Goal: Task Accomplishment & Management: Manage account settings

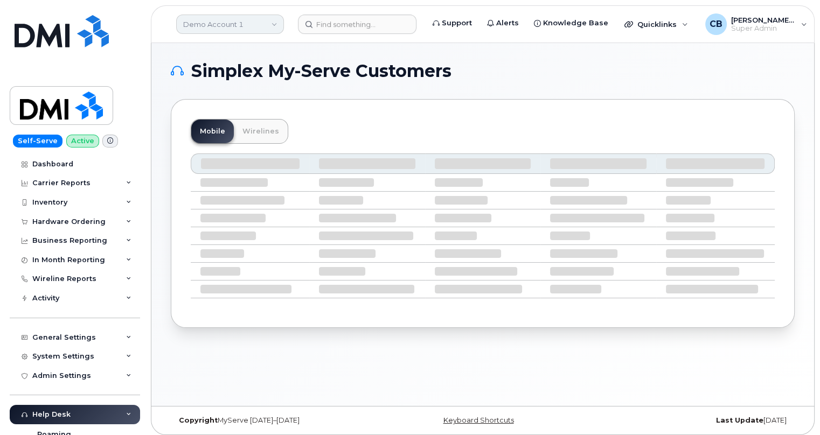
click at [271, 27] on link "Demo Account 1" at bounding box center [230, 24] width 108 height 19
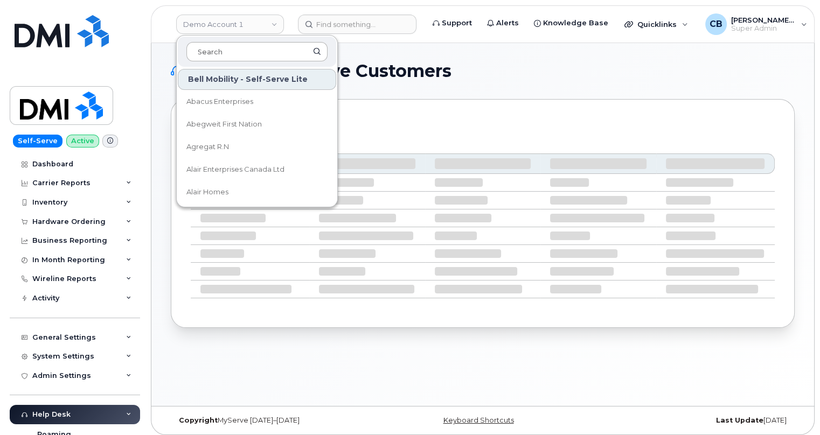
click at [222, 52] on input at bounding box center [256, 51] width 141 height 19
type input "s"
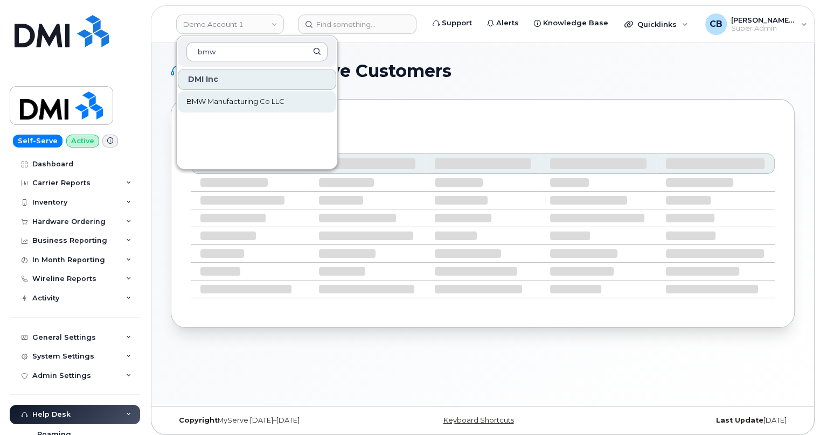
type input "bmw"
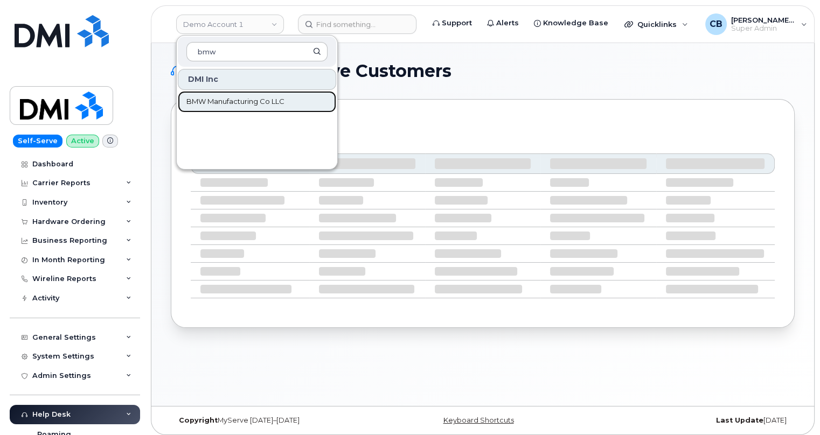
click at [244, 102] on span "BMW Manufacturing Co LLC" at bounding box center [235, 101] width 98 height 11
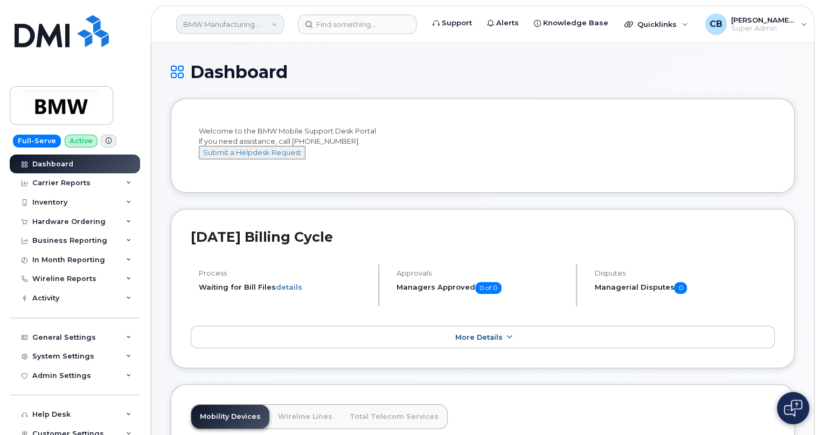
click at [233, 22] on link "BMW Manufacturing Co LLC" at bounding box center [230, 24] width 108 height 19
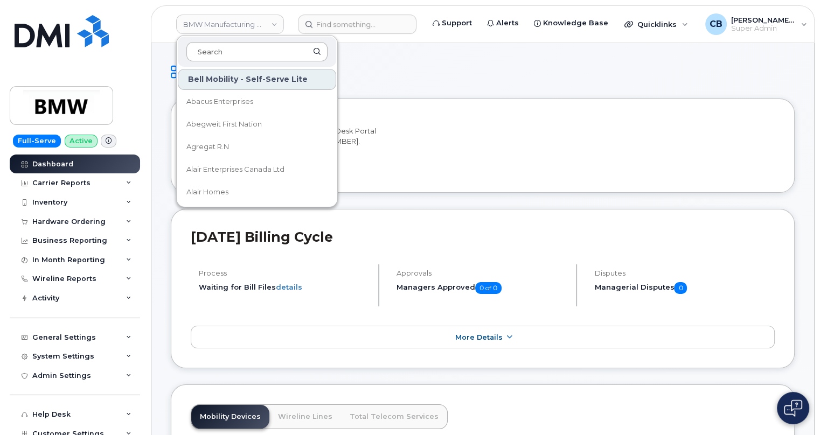
click at [231, 51] on input at bounding box center [256, 51] width 141 height 19
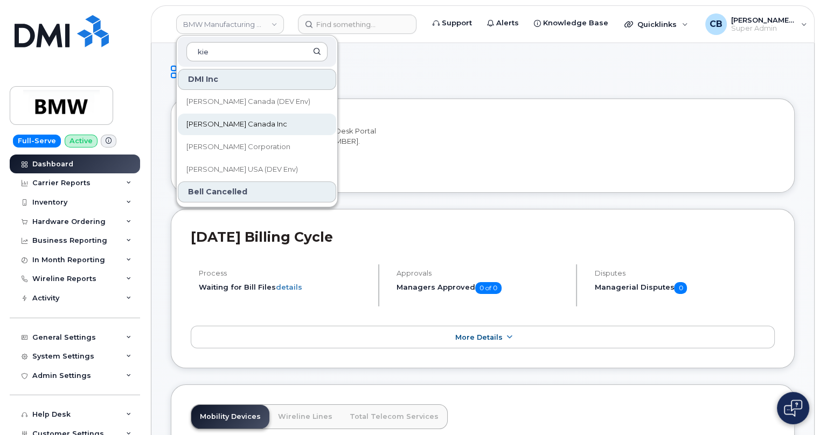
type input "kie"
click at [226, 128] on span "Kiewit Canada Inc" at bounding box center [236, 124] width 101 height 11
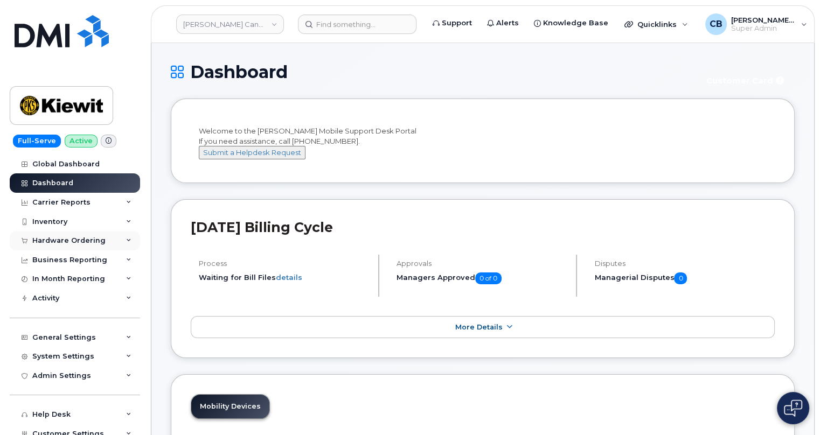
click at [58, 240] on div "Hardware Ordering" at bounding box center [68, 241] width 73 height 9
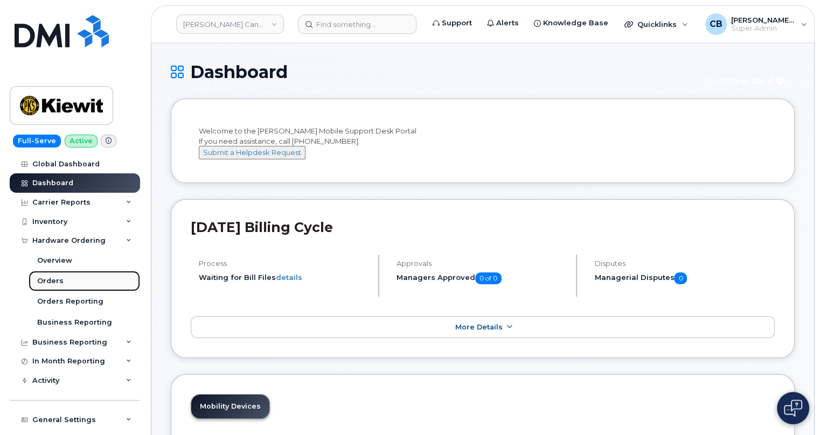
click at [57, 279] on div "Orders" at bounding box center [50, 281] width 26 height 10
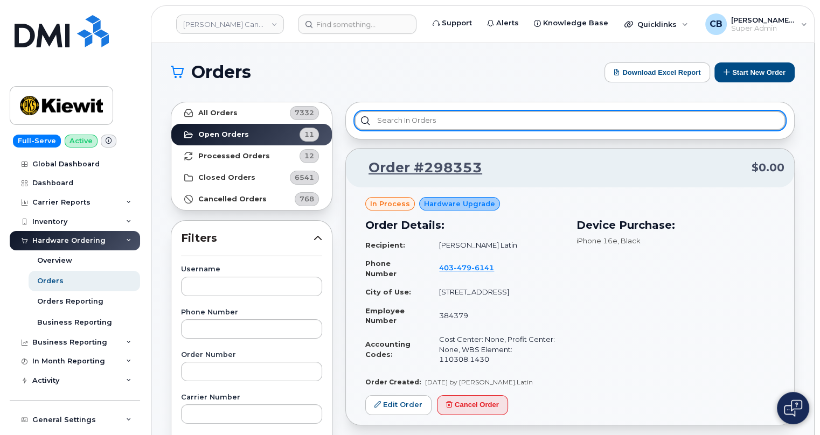
click at [463, 120] on input "text" at bounding box center [570, 120] width 431 height 19
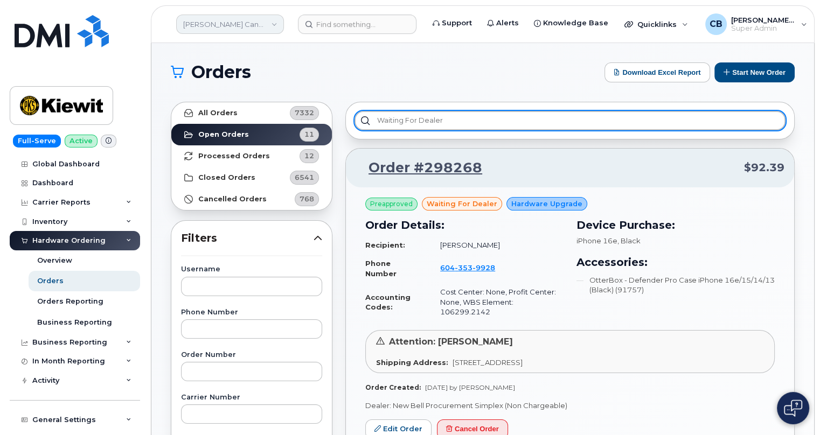
type input "Waiting for dealer"
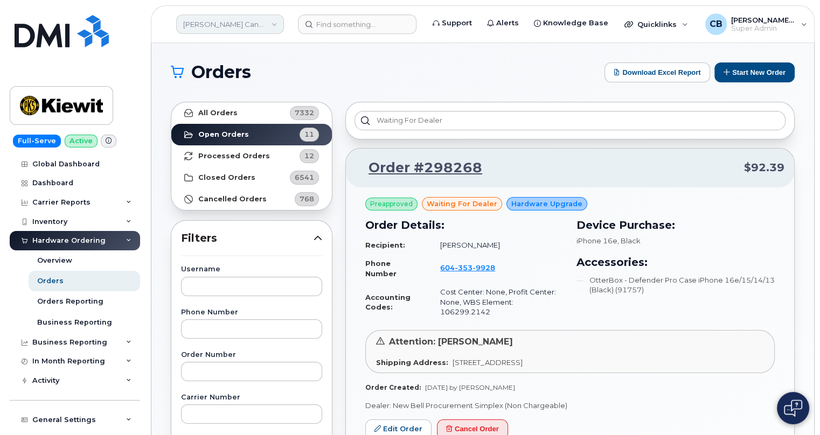
click at [249, 23] on link "Kiewit Canada Inc" at bounding box center [230, 24] width 108 height 19
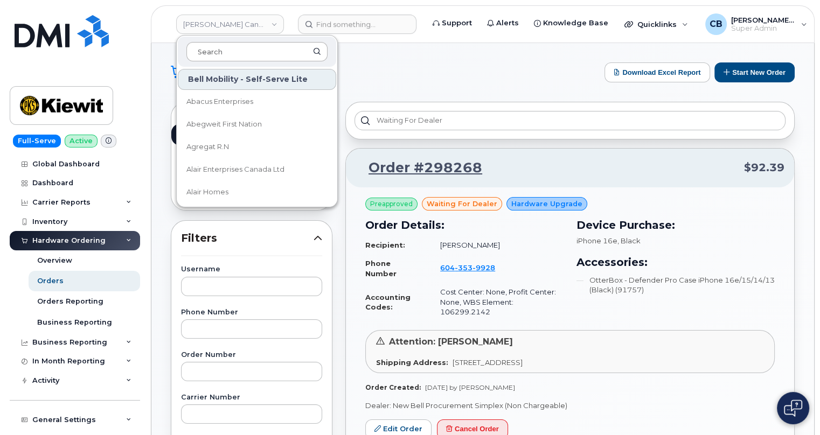
click at [233, 47] on input at bounding box center [256, 51] width 141 height 19
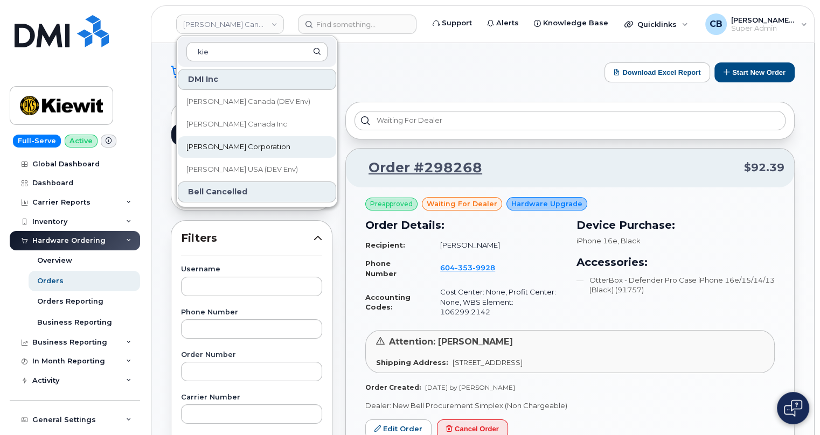
type input "kie"
click at [221, 147] on span "[PERSON_NAME] Corporation" at bounding box center [238, 147] width 104 height 11
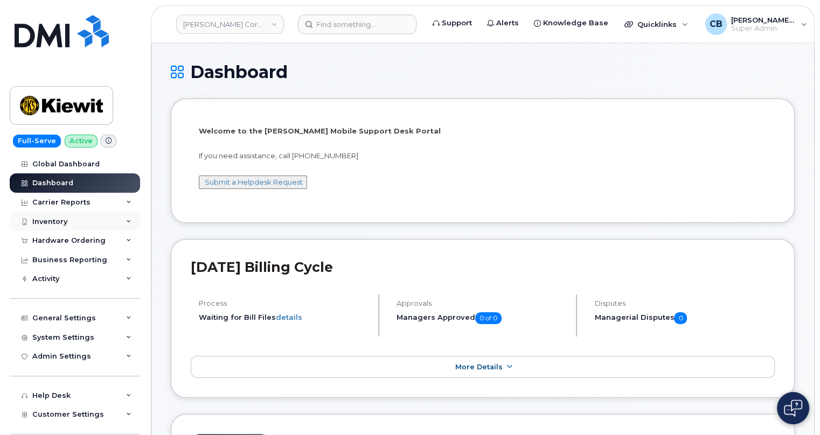
click at [46, 216] on div "Inventory" at bounding box center [75, 221] width 130 height 19
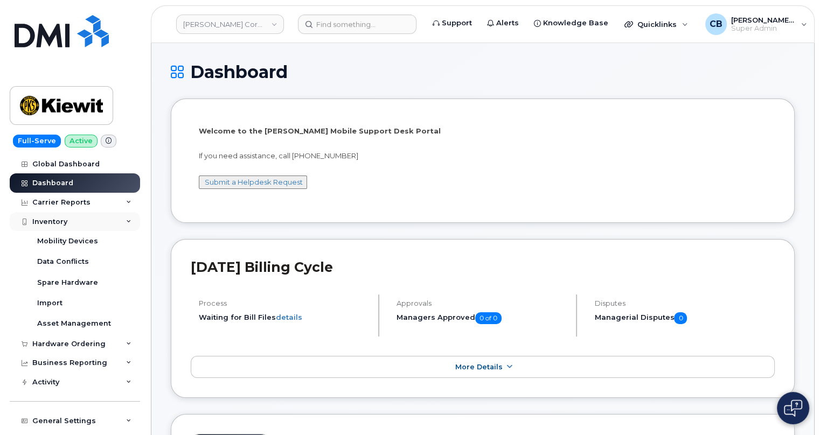
click at [110, 221] on div "Inventory" at bounding box center [75, 221] width 130 height 19
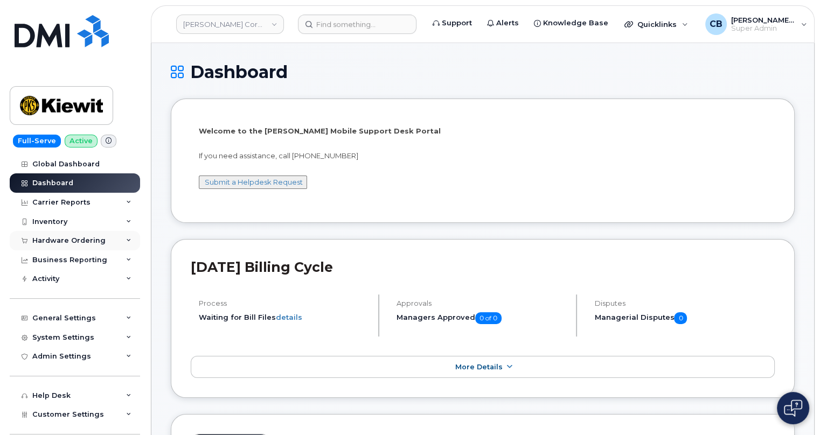
click at [64, 234] on div "Hardware Ordering" at bounding box center [75, 240] width 130 height 19
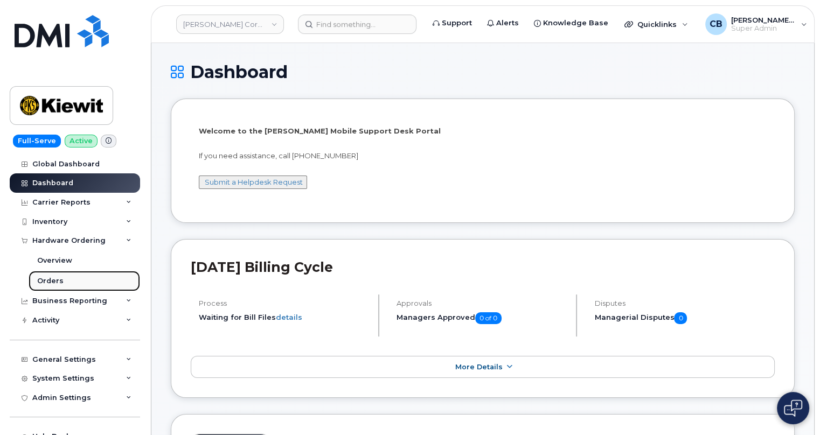
click at [57, 284] on div "Orders" at bounding box center [50, 281] width 26 height 10
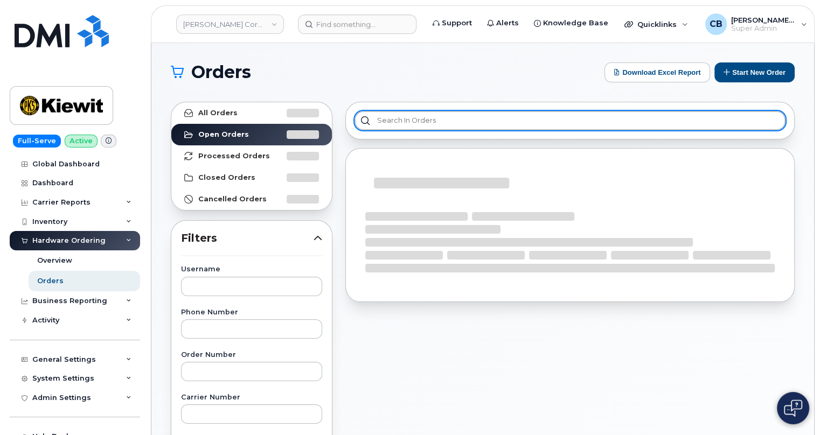
click at [434, 123] on input "text" at bounding box center [570, 120] width 431 height 19
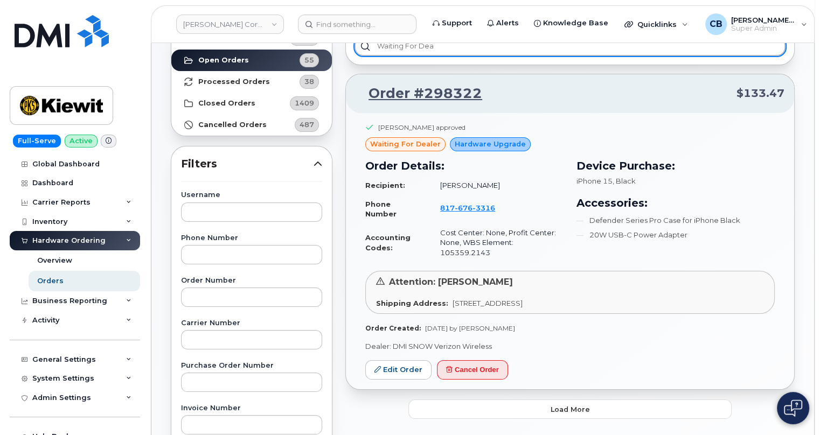
scroll to position [196, 0]
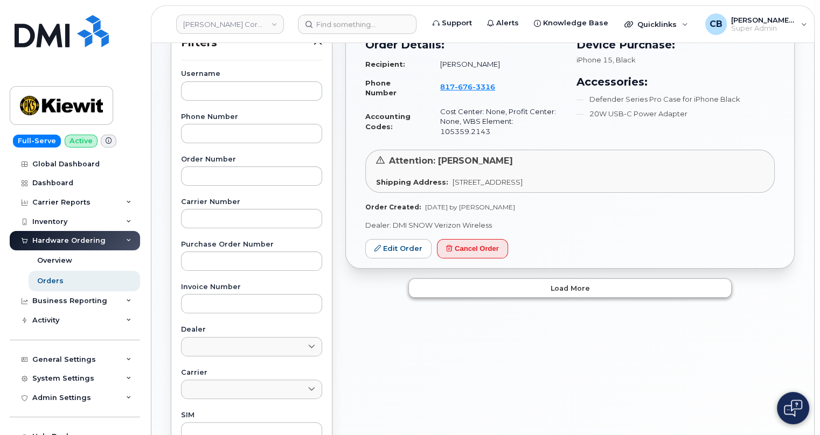
type input "Waiting for dea"
click at [586, 283] on span "Load more" at bounding box center [570, 288] width 39 height 10
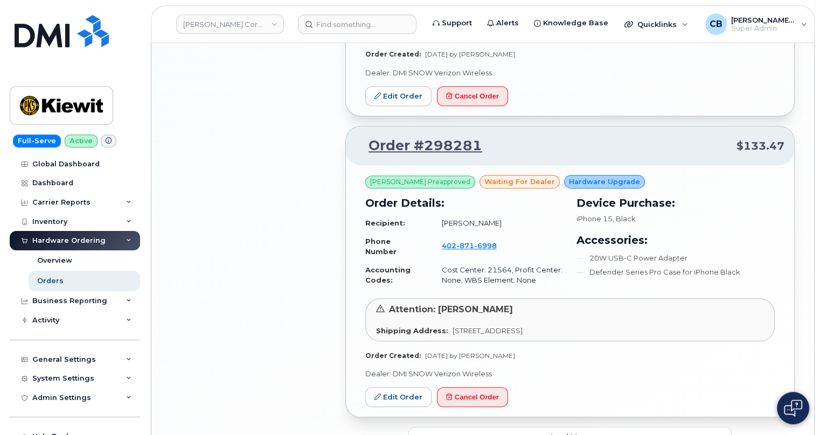
scroll to position [980, 0]
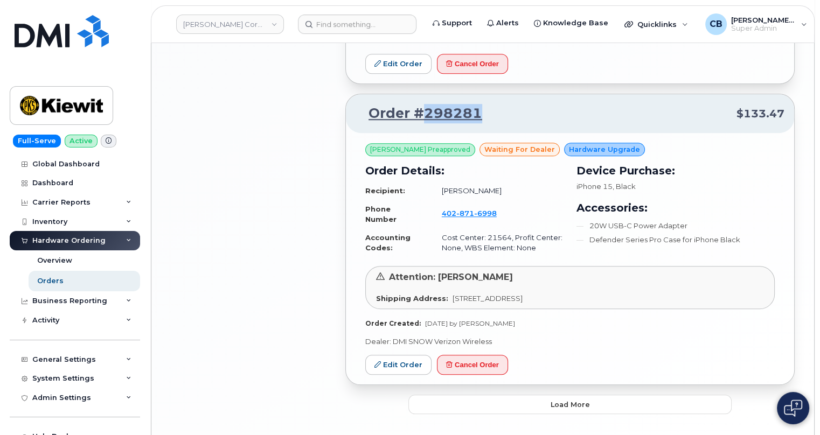
drag, startPoint x: 496, startPoint y: 90, endPoint x: 425, endPoint y: 93, distance: 70.7
click at [425, 104] on p "Order #298281 $133.47" at bounding box center [570, 113] width 429 height 19
copy link "298281"
click at [397, 355] on link "Edit Order" at bounding box center [398, 365] width 66 height 20
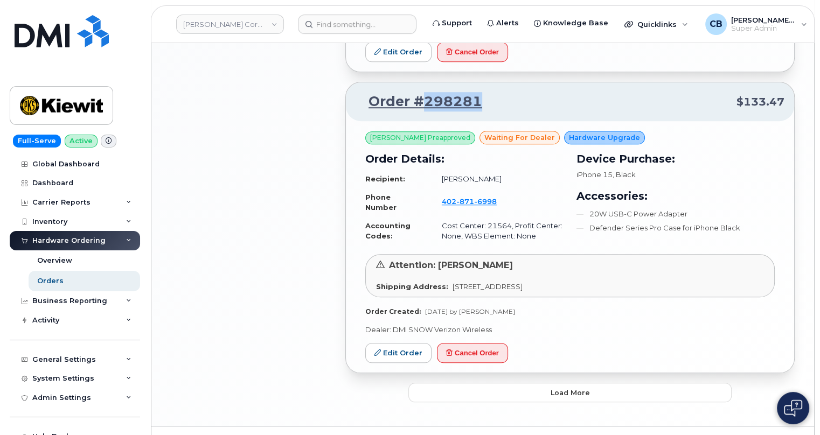
scroll to position [995, 0]
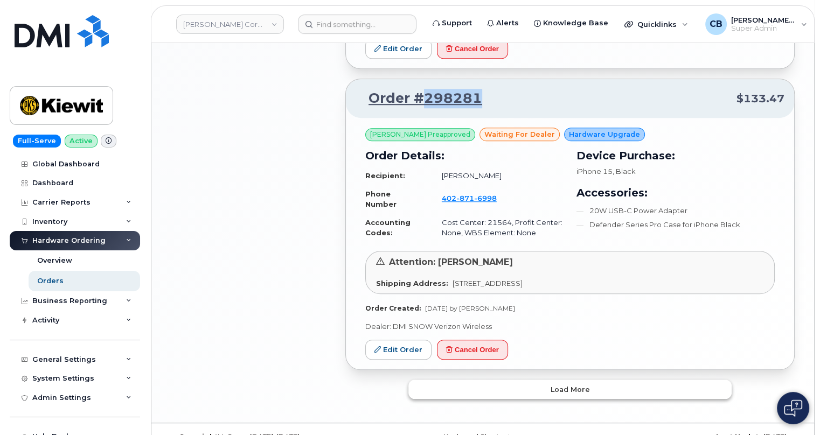
click at [581, 385] on span "Load more" at bounding box center [570, 390] width 39 height 10
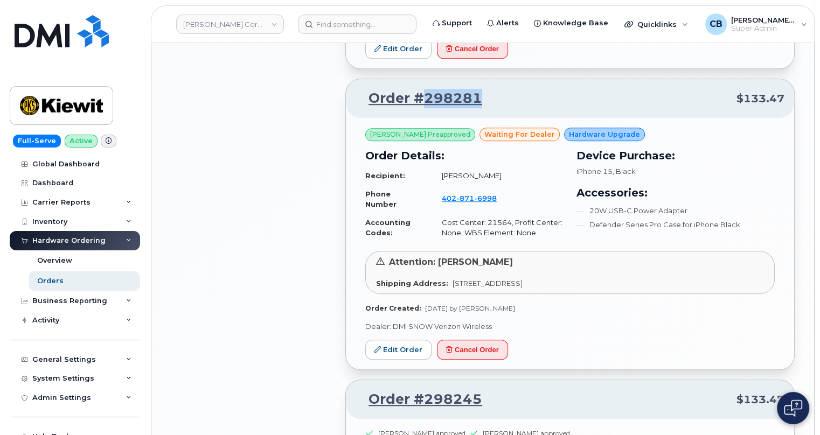
scroll to position [1093, 0]
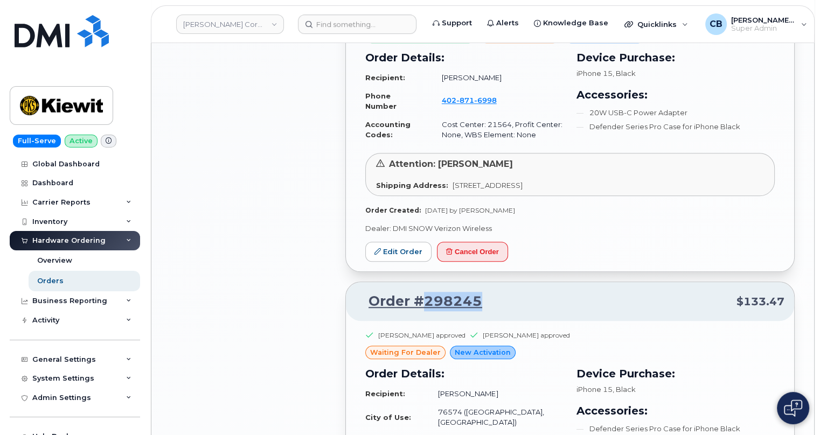
drag, startPoint x: 496, startPoint y: 276, endPoint x: 425, endPoint y: 280, distance: 71.8
click at [425, 292] on p "Order #298245 $133.47" at bounding box center [570, 301] width 429 height 19
copy link "298245"
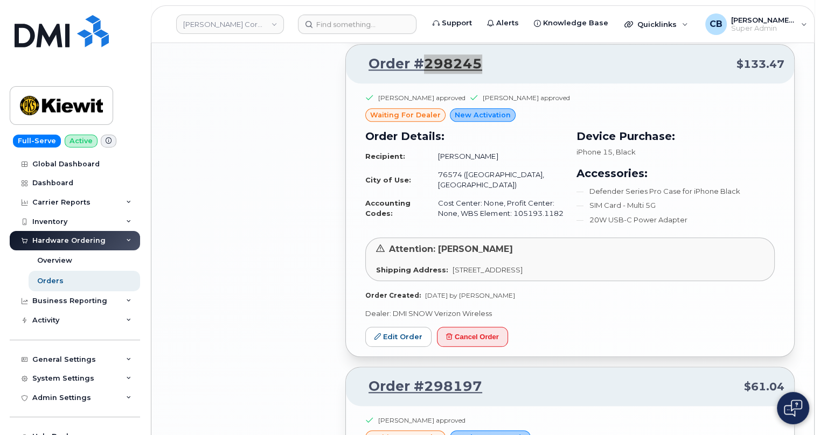
scroll to position [1386, 0]
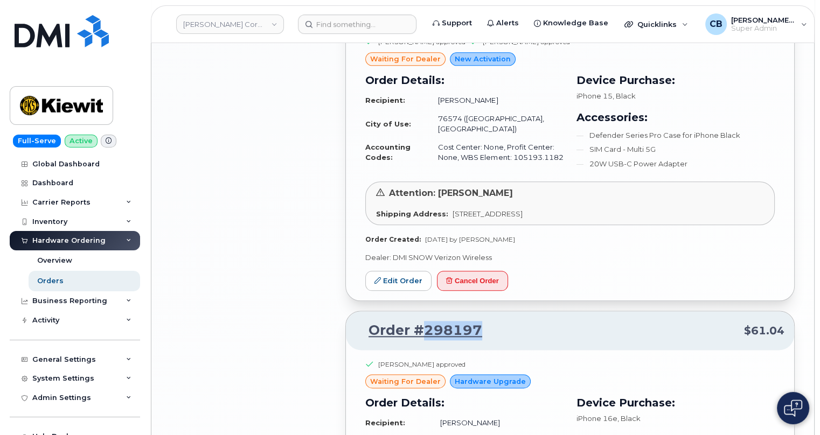
drag, startPoint x: 494, startPoint y: 308, endPoint x: 425, endPoint y: 305, distance: 69.6
click at [425, 321] on p "Order #298197 $61.04" at bounding box center [570, 330] width 429 height 19
copy link "298197"
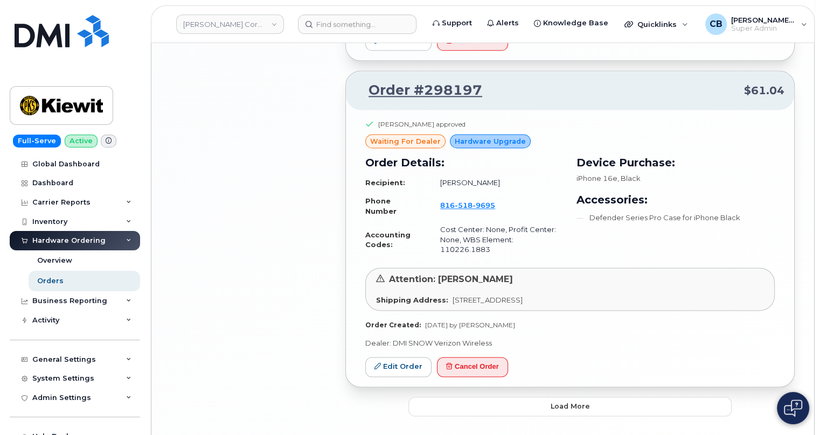
scroll to position [1633, 0]
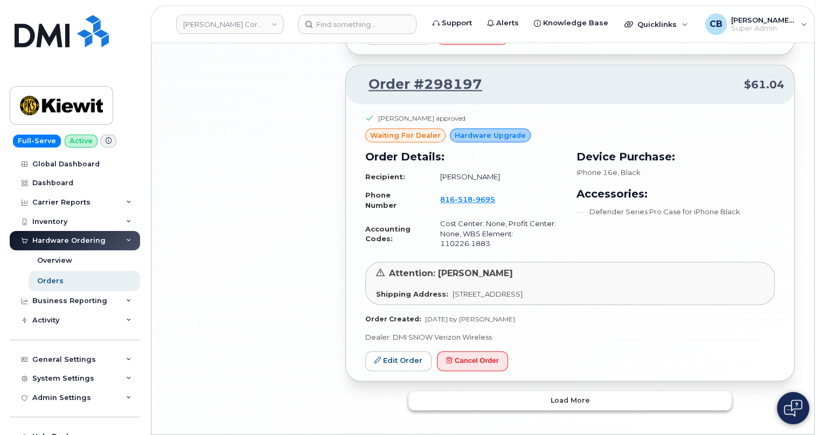
click at [566, 396] on span "Load more" at bounding box center [570, 401] width 39 height 10
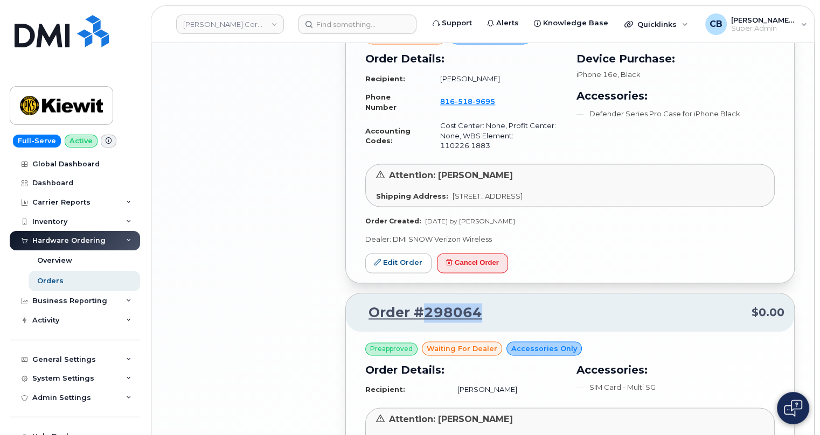
drag, startPoint x: 491, startPoint y: 284, endPoint x: 422, endPoint y: 283, distance: 68.4
click at [422, 303] on p "Order #298064 $0.00" at bounding box center [570, 312] width 429 height 19
copy link "298064"
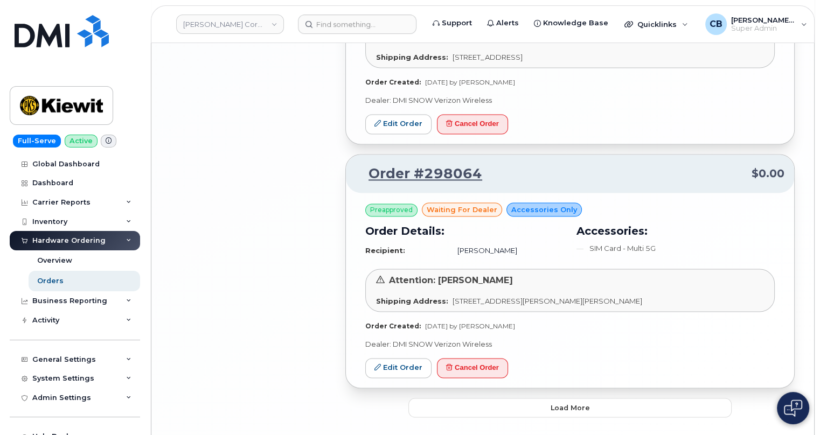
scroll to position [1876, 0]
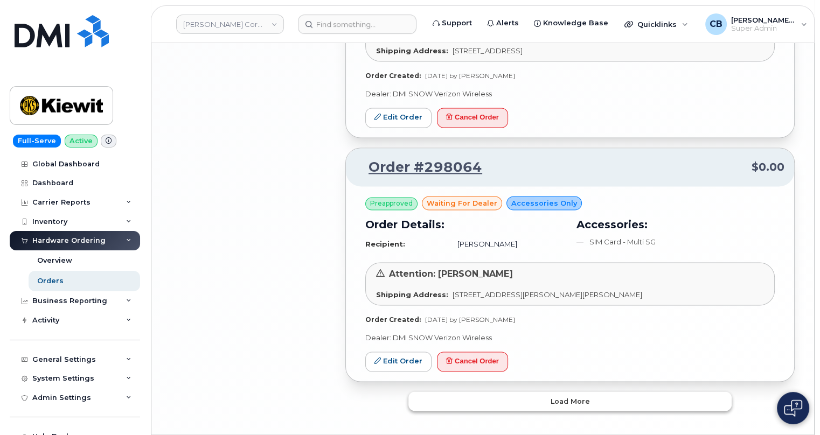
click at [560, 392] on button "Load more" at bounding box center [569, 401] width 323 height 19
click at [572, 396] on span "Load more" at bounding box center [570, 401] width 39 height 10
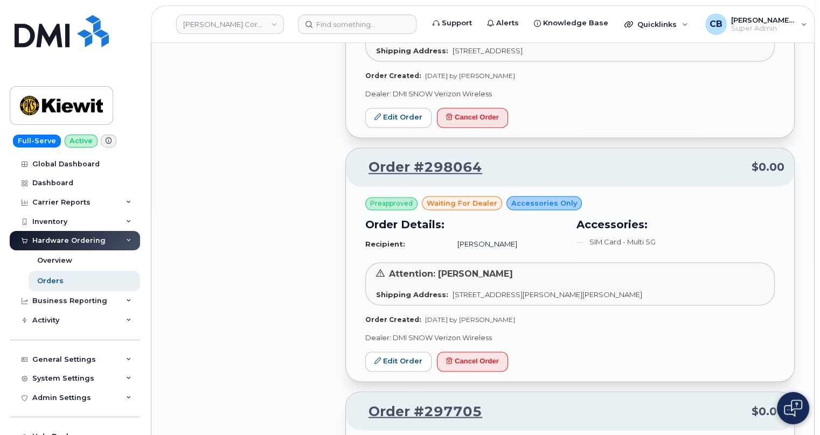
click at [282, 195] on div "All Orders 1989 Open Orders 55 Processed Orders 38 Closed Orders 1409 Cancelled…" at bounding box center [251, 44] width 175 height 3651
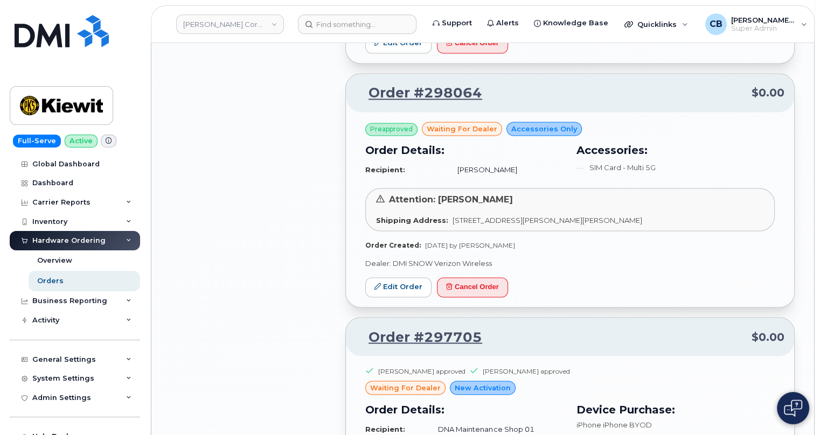
scroll to position [1974, 0]
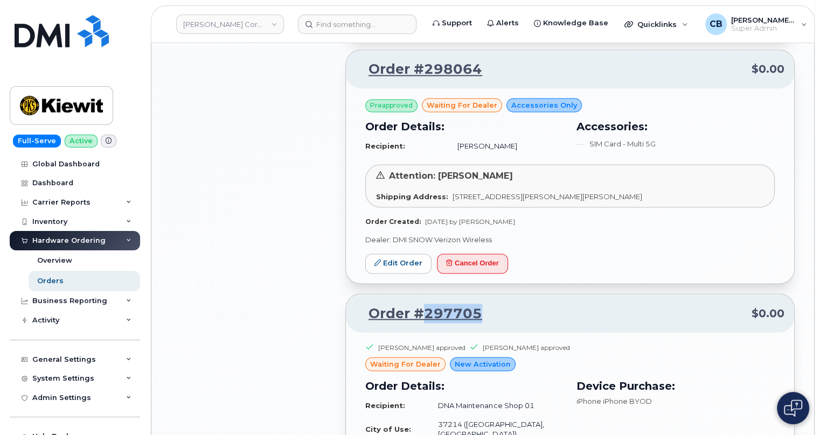
drag, startPoint x: 490, startPoint y: 280, endPoint x: 421, endPoint y: 280, distance: 68.4
click at [421, 304] on p "Order #297705 $0.00" at bounding box center [570, 313] width 429 height 19
copy link "297705"
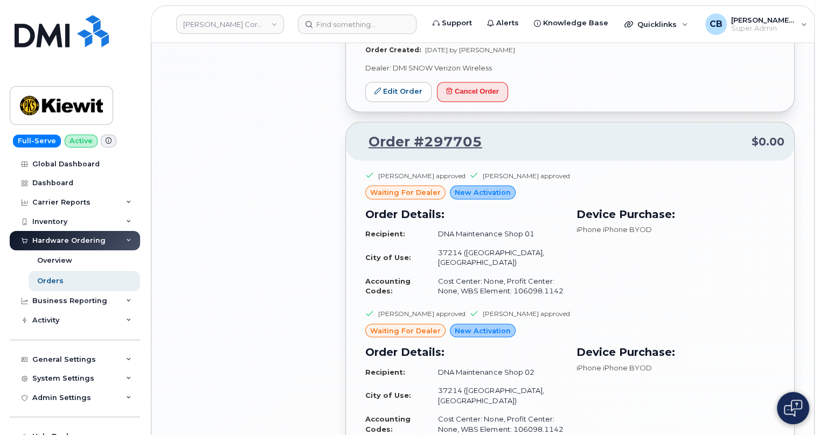
scroll to position [2171, 0]
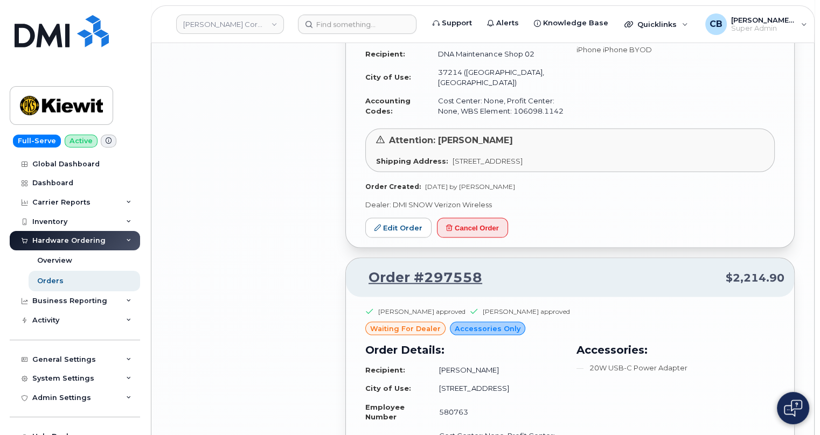
scroll to position [2562, 0]
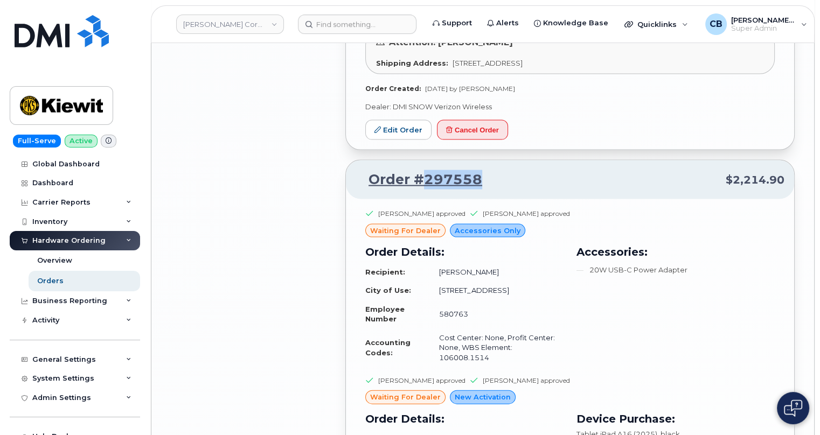
drag, startPoint x: 493, startPoint y: 131, endPoint x: 426, endPoint y: 130, distance: 67.4
click at [426, 170] on p "Order #297558 $2,214.90" at bounding box center [570, 179] width 429 height 19
copy link "297558"
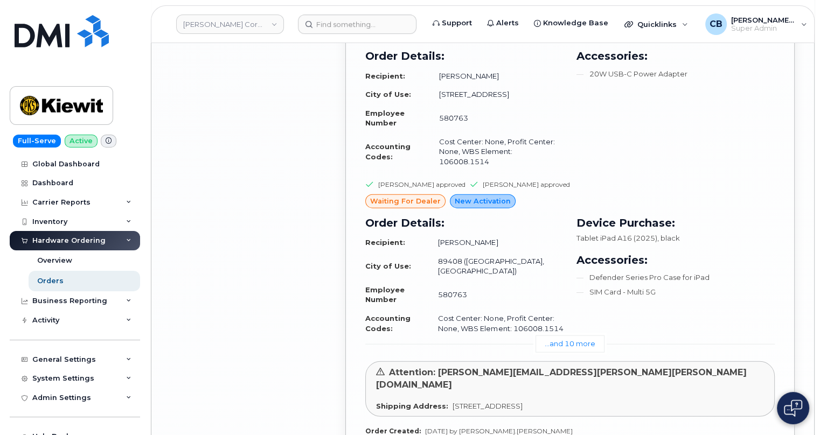
scroll to position [2954, 0]
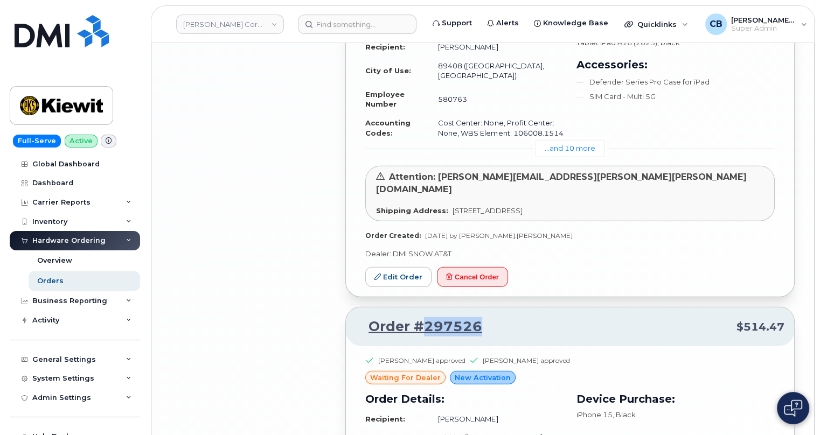
drag, startPoint x: 490, startPoint y: 242, endPoint x: 420, endPoint y: 242, distance: 70.1
click at [420, 317] on p "Order #297526 $514.47" at bounding box center [570, 326] width 429 height 19
copy link "297526"
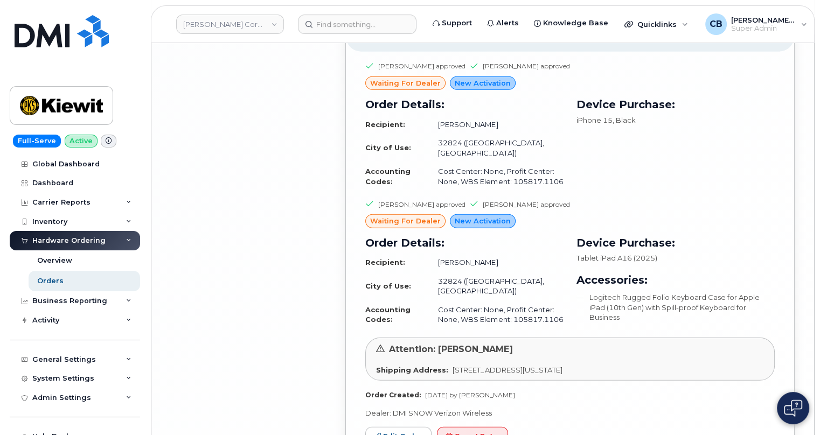
scroll to position [3250, 0]
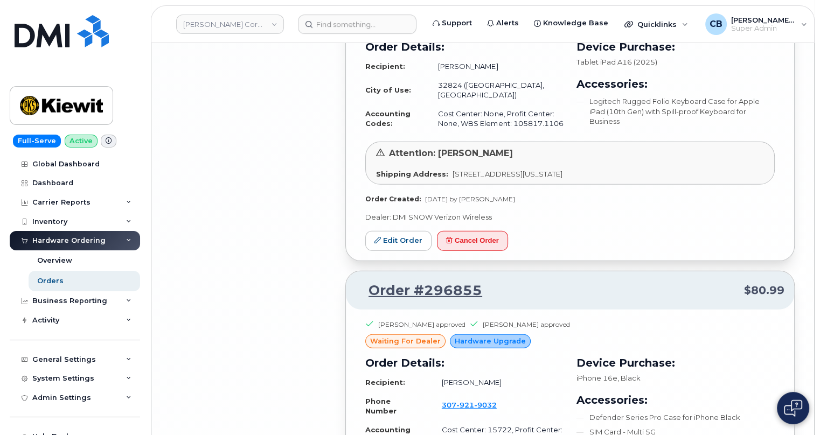
scroll to position [3447, 0]
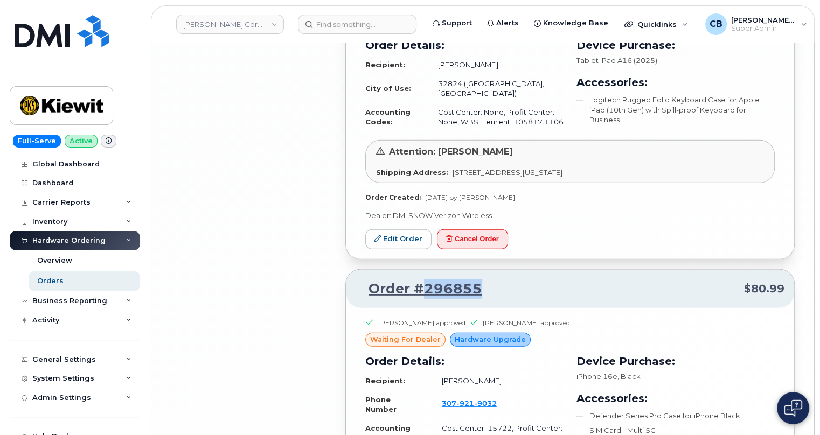
drag, startPoint x: 495, startPoint y: 186, endPoint x: 424, endPoint y: 182, distance: 71.3
click at [424, 280] on p "Order #296855 $80.99" at bounding box center [570, 289] width 429 height 19
copy link "296855"
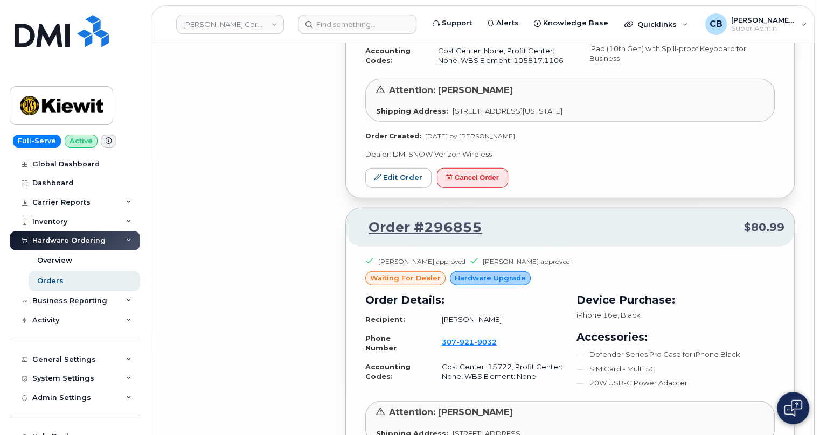
scroll to position [3549, 0]
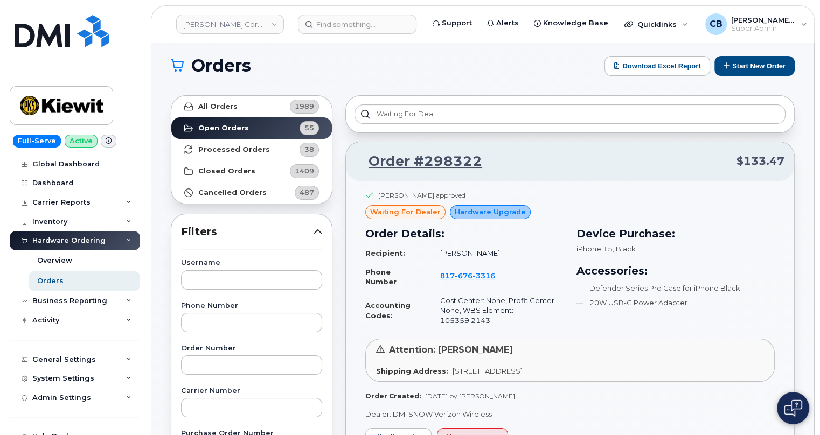
scroll to position [0, 0]
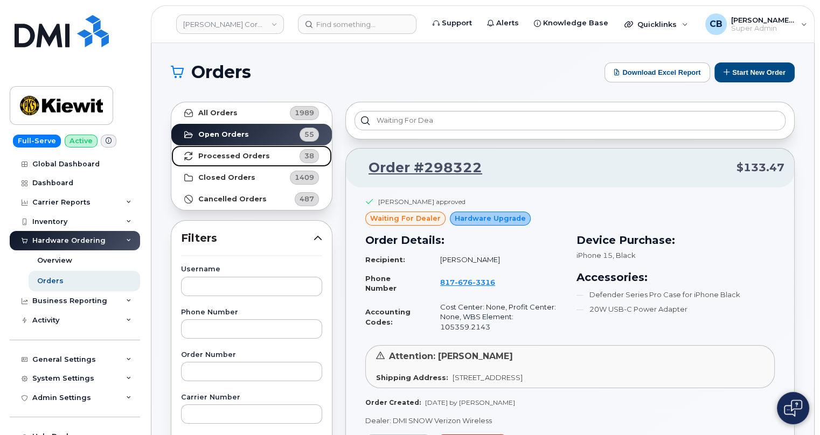
click at [233, 154] on strong "Processed Orders" at bounding box center [234, 156] width 72 height 9
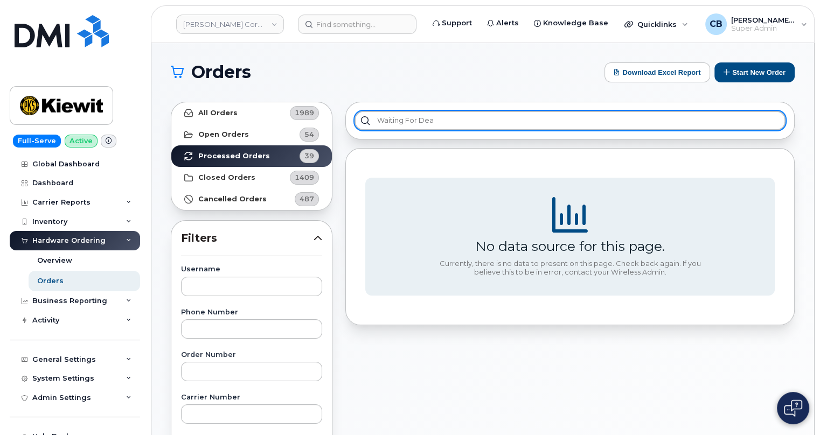
drag, startPoint x: 453, startPoint y: 119, endPoint x: 245, endPoint y: 86, distance: 210.6
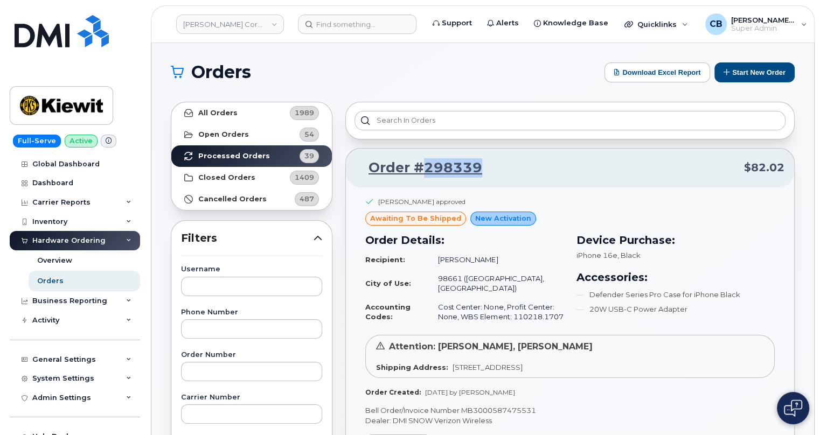
drag, startPoint x: 509, startPoint y: 156, endPoint x: 424, endPoint y: 162, distance: 85.3
click at [424, 162] on div "Order #298339 $82.02" at bounding box center [570, 168] width 448 height 39
copy link "298339"
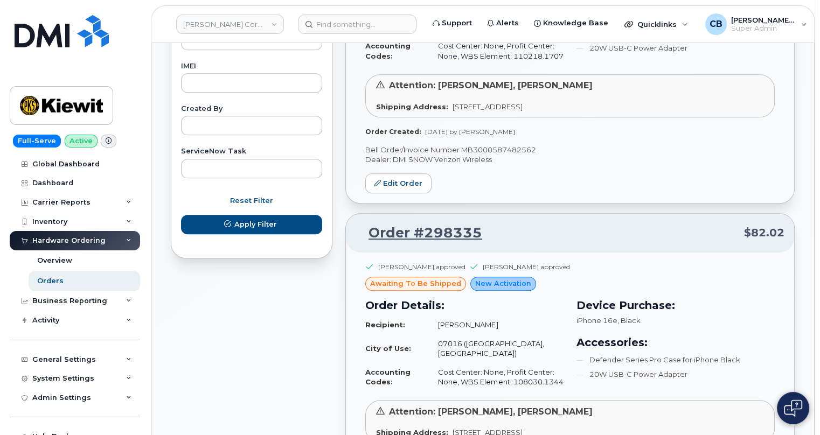
scroll to position [490, 0]
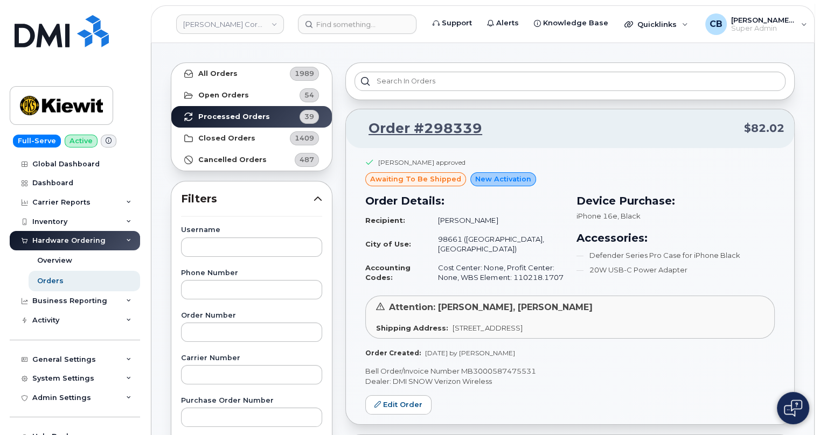
scroll to position [0, 0]
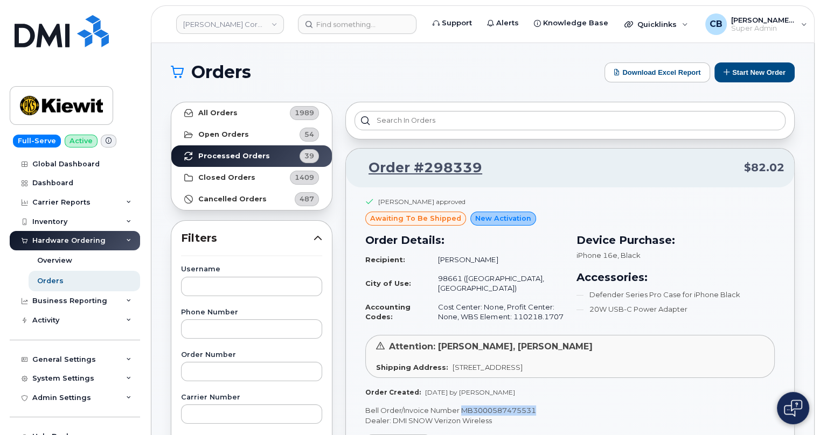
drag, startPoint x: 539, startPoint y: 404, endPoint x: 462, endPoint y: 397, distance: 76.8
click at [462, 406] on p "Bell Order/Invoice Number MB3000587475531" at bounding box center [570, 411] width 410 height 10
copy p "MB3000587475531"
drag, startPoint x: 490, startPoint y: 164, endPoint x: 426, endPoint y: 166, distance: 64.1
click at [426, 166] on p "Order #298339 $82.02" at bounding box center [570, 167] width 429 height 19
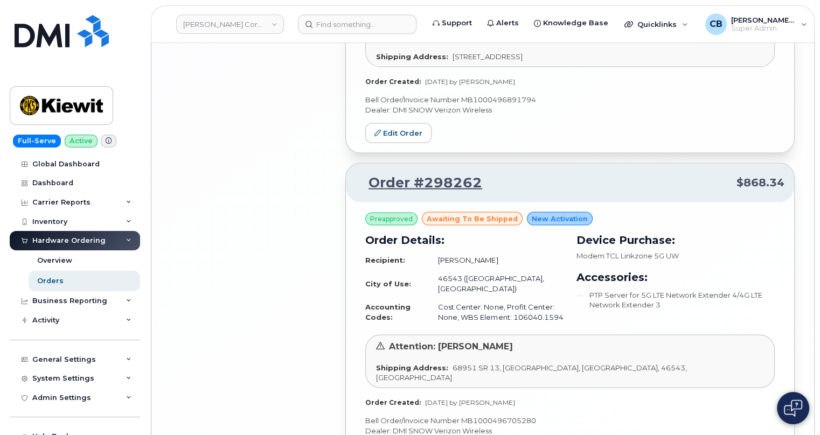
scroll to position [2470, 0]
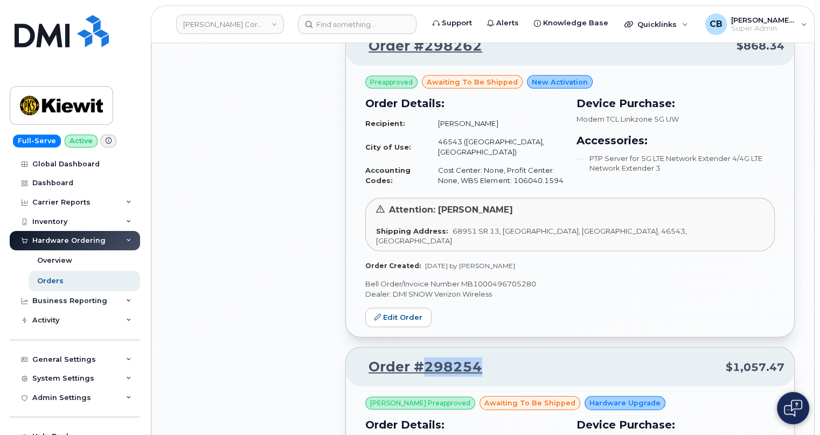
drag, startPoint x: 486, startPoint y: 278, endPoint x: 420, endPoint y: 278, distance: 65.2
click at [420, 358] on p "Order #298254 $1,057.47" at bounding box center [570, 367] width 429 height 19
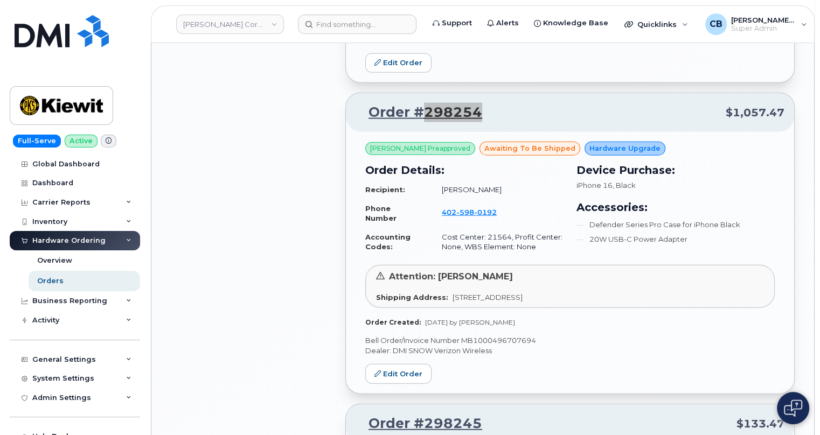
scroll to position [2861, 0]
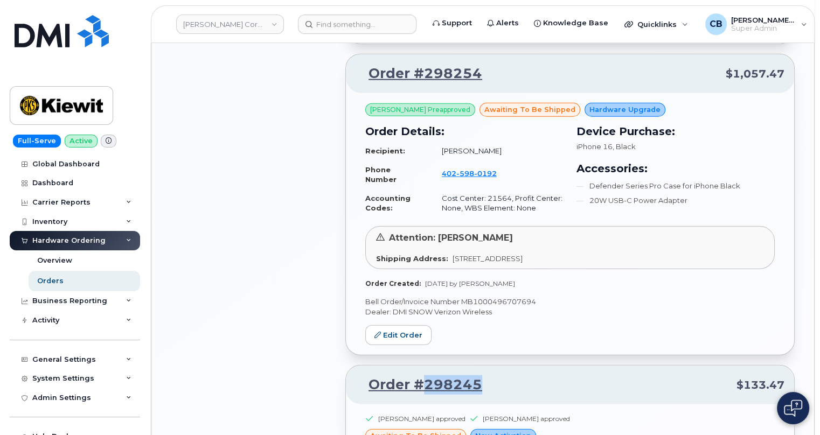
drag, startPoint x: 490, startPoint y: 296, endPoint x: 422, endPoint y: 302, distance: 68.6
click at [422, 376] on p "Order #298245 $133.47" at bounding box center [570, 385] width 429 height 19
click at [256, 198] on div "All Orders 1989 Open Orders 54 Processed Orders 39 Closed Orders 1409 Cancelled…" at bounding box center [251, 23] width 175 height 5578
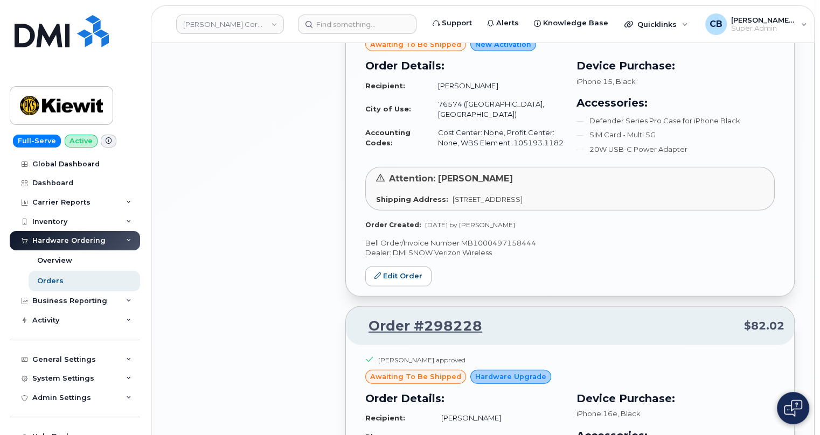
scroll to position [3254, 0]
drag, startPoint x: 487, startPoint y: 237, endPoint x: 422, endPoint y: 237, distance: 64.7
click at [422, 316] on p "Order #298228 $82.02" at bounding box center [570, 325] width 429 height 19
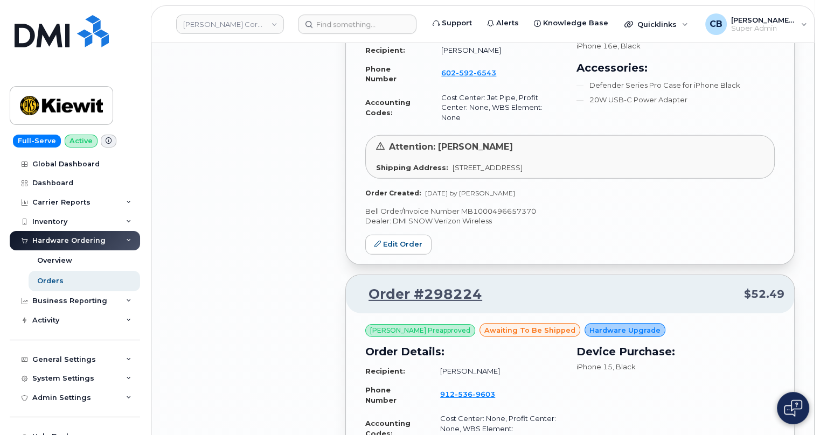
scroll to position [3645, 0]
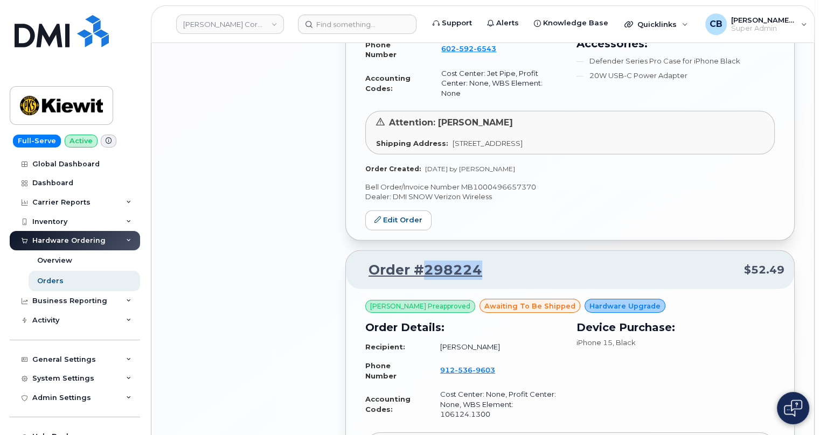
drag, startPoint x: 505, startPoint y: 175, endPoint x: 421, endPoint y: 175, distance: 84.1
click at [421, 261] on p "Order #298224 $52.49" at bounding box center [570, 270] width 429 height 19
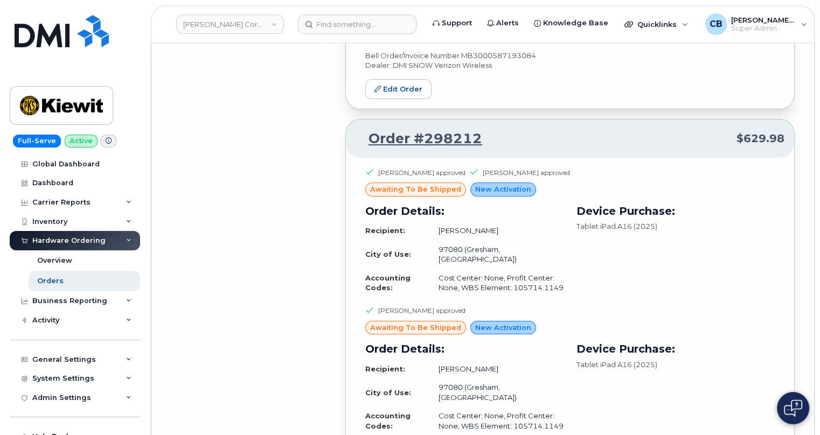
scroll to position [5134, 0]
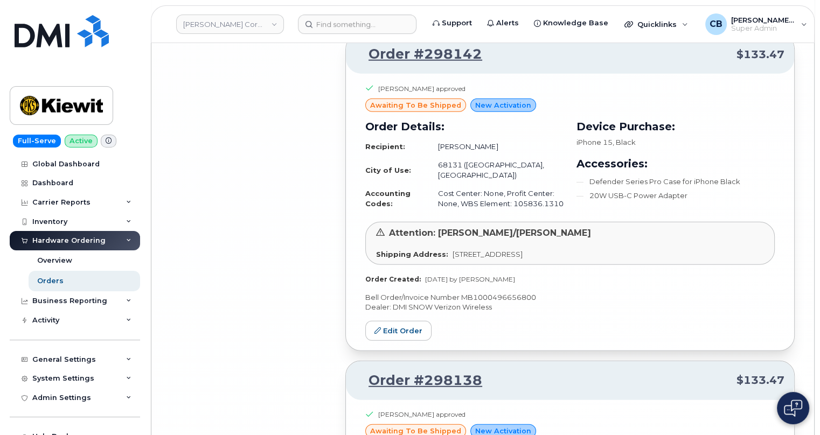
scroll to position [7679, 0]
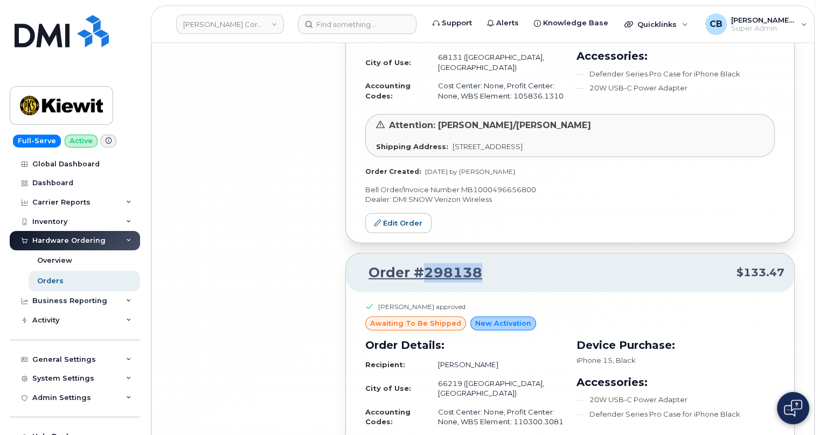
drag, startPoint x: 490, startPoint y: 58, endPoint x: 424, endPoint y: 59, distance: 65.7
click at [424, 264] on p "Order #298138 $133.47" at bounding box center [570, 273] width 429 height 19
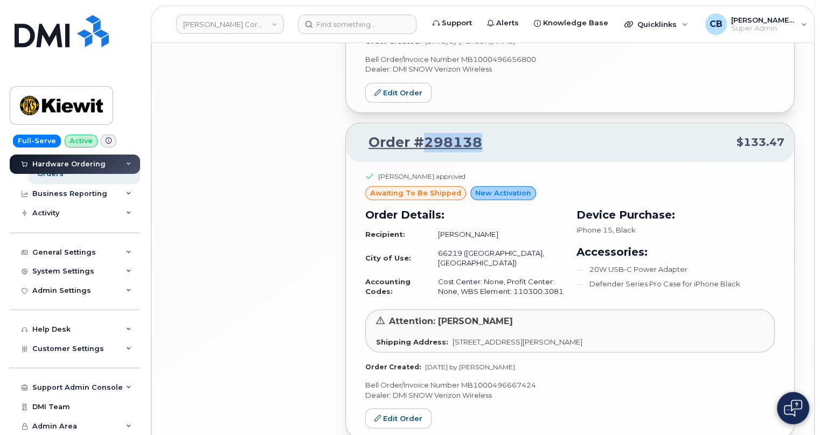
scroll to position [7875, 0]
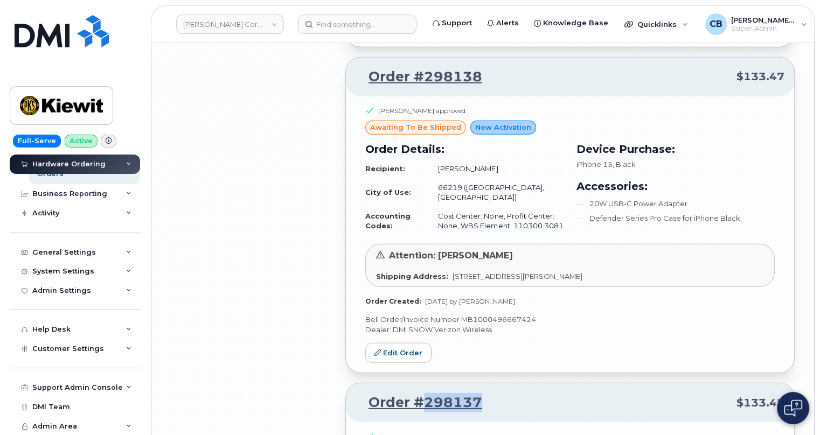
drag, startPoint x: 506, startPoint y: 181, endPoint x: 425, endPoint y: 180, distance: 81.4
click at [425, 393] on p "Order #298137 $133.47" at bounding box center [570, 402] width 429 height 19
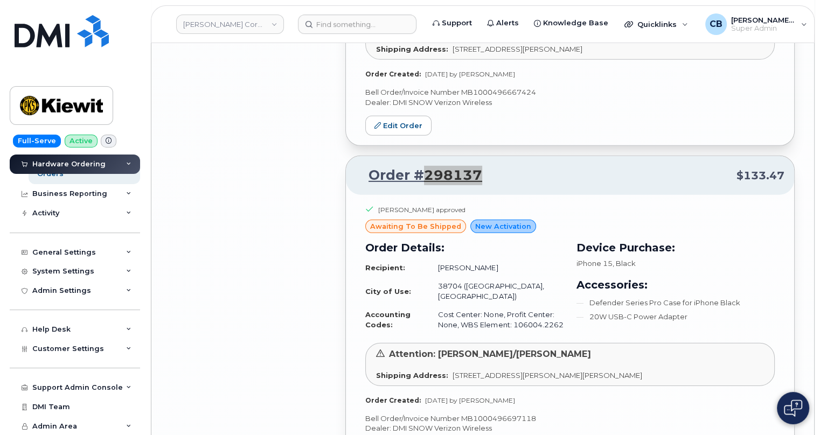
scroll to position [8169, 0]
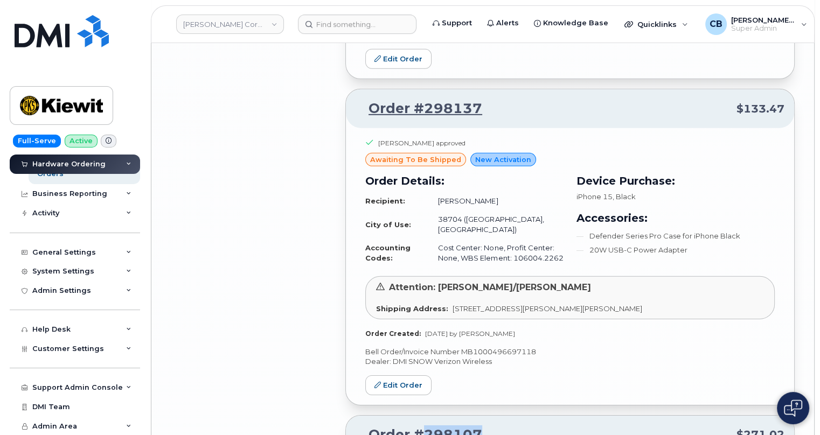
drag, startPoint x: 498, startPoint y: 212, endPoint x: 426, endPoint y: 206, distance: 72.5
click at [426, 426] on p "Order #298107 $271.02" at bounding box center [570, 435] width 429 height 19
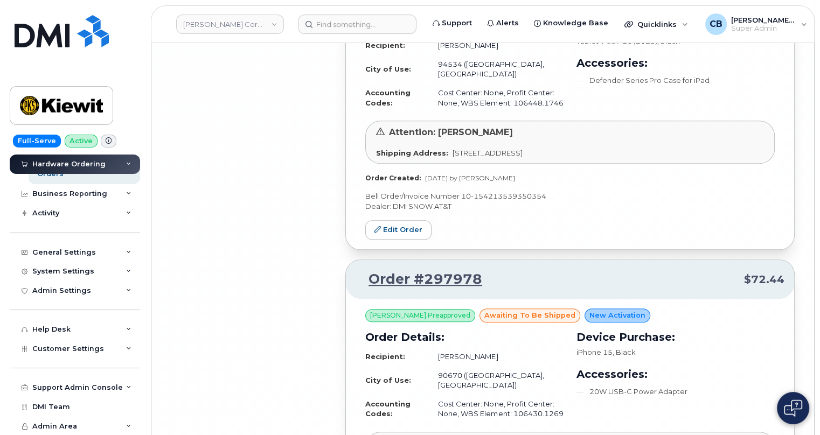
scroll to position [10128, 0]
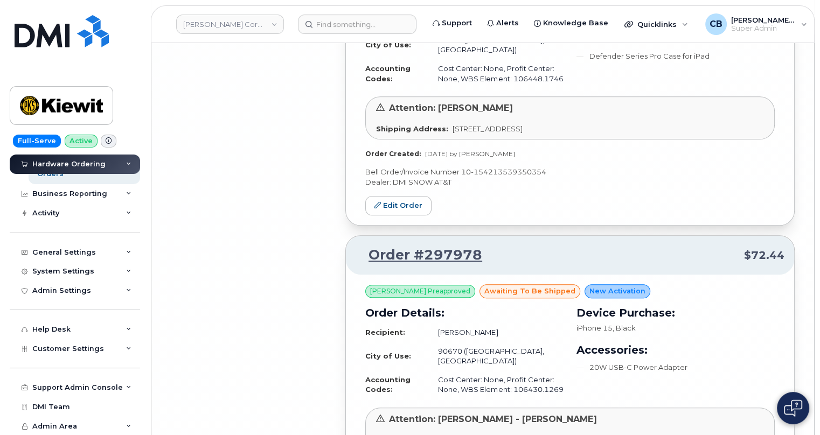
drag, startPoint x: 516, startPoint y: 260, endPoint x: 425, endPoint y: 270, distance: 92.1
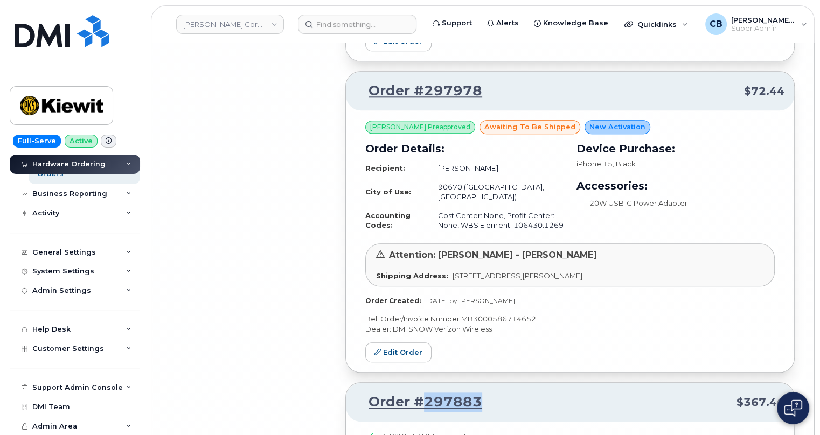
scroll to position [10313, 0]
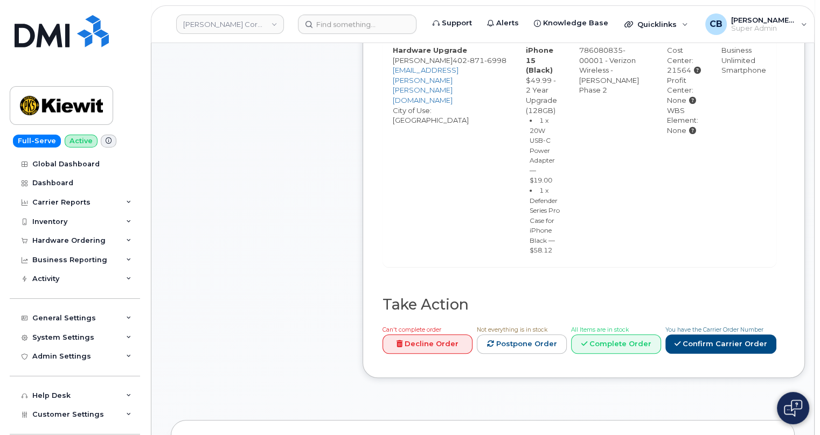
scroll to position [490, 0]
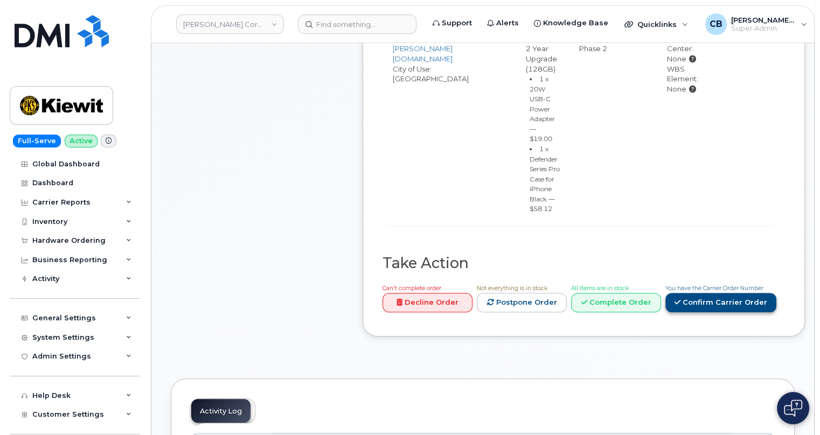
click at [716, 293] on link "Confirm Carrier Order" at bounding box center [720, 303] width 111 height 20
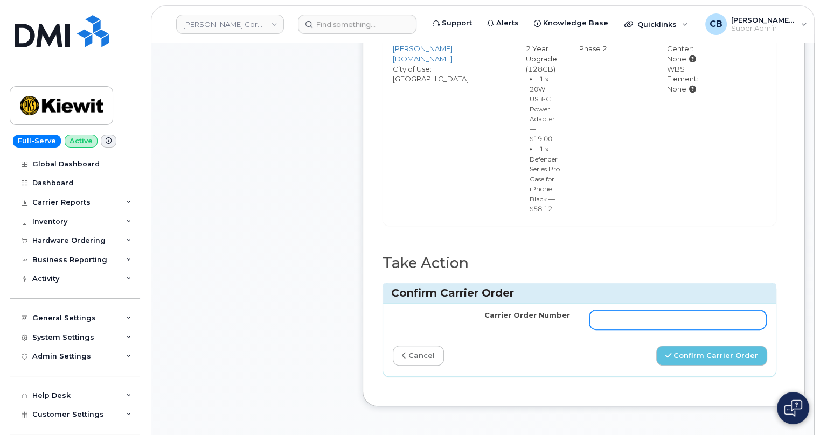
click at [654, 310] on input "Carrier Order Number" at bounding box center [678, 319] width 177 height 19
paste input "MB1000496891794"
type input "MB1000496891794"
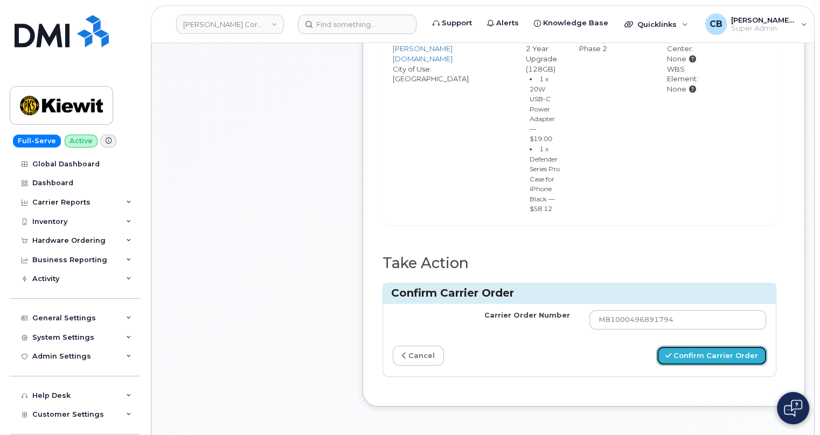
click at [715, 346] on button "Confirm Carrier Order" at bounding box center [711, 356] width 111 height 20
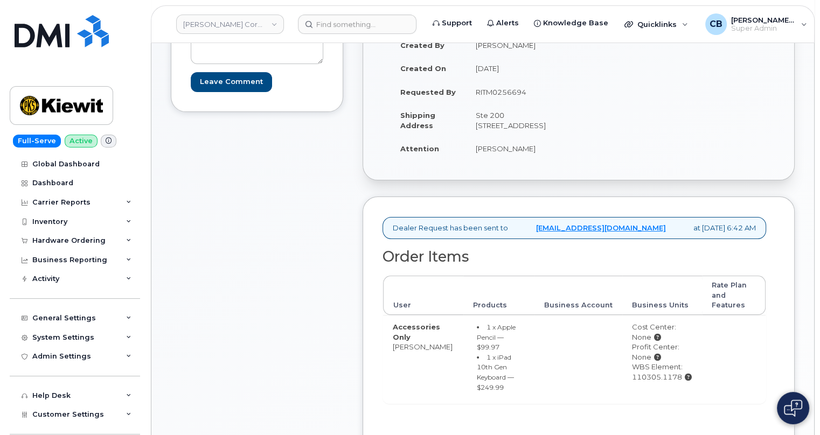
scroll to position [294, 0]
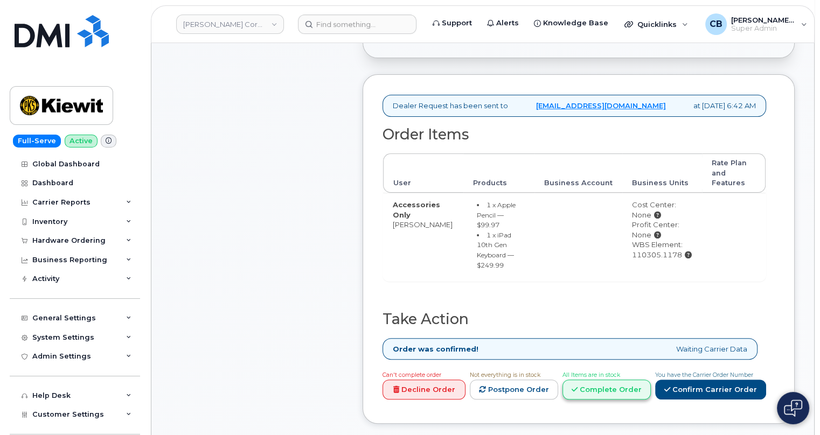
click at [604, 400] on link "Complete Order" at bounding box center [607, 390] width 88 height 20
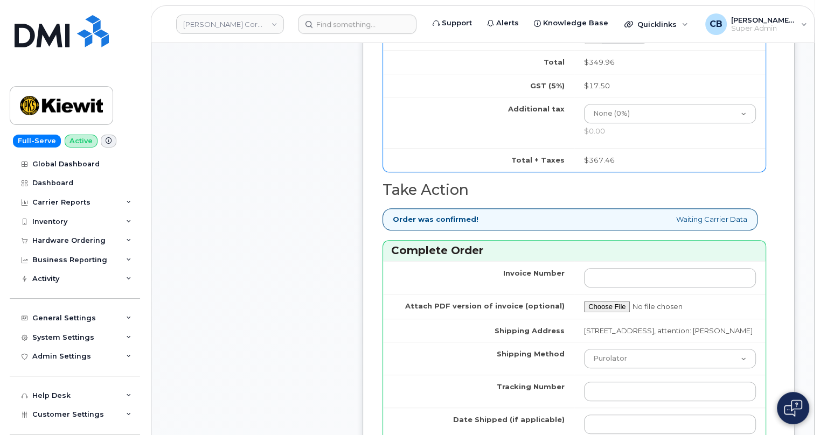
scroll to position [685, 0]
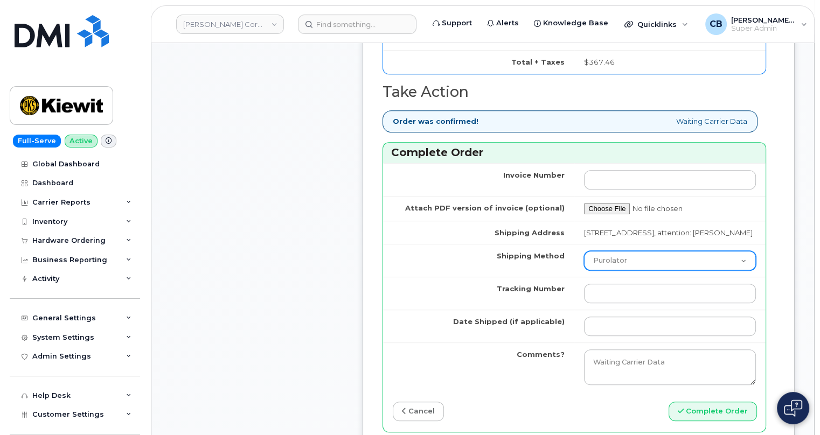
click at [621, 271] on select "Purolator UPS FedEx Canada Post Courier Other Drop Off Pick Up" at bounding box center [670, 260] width 172 height 19
select select "UPS"
click at [584, 271] on select "Purolator UPS FedEx Canada Post Courier Other Drop Off Pick Up" at bounding box center [670, 260] width 172 height 19
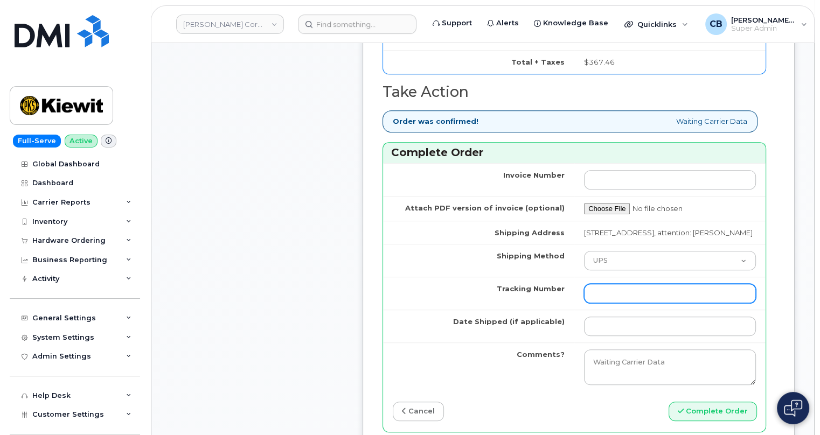
click at [610, 303] on input "Tracking Number" at bounding box center [670, 293] width 172 height 19
paste input "1ZK5847H4220250256"
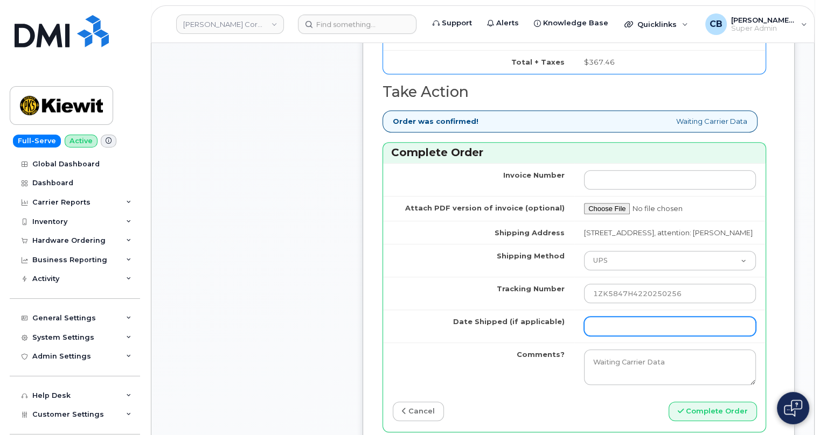
click at [610, 336] on input "Date Shipped (if applicable)" at bounding box center [670, 326] width 172 height 19
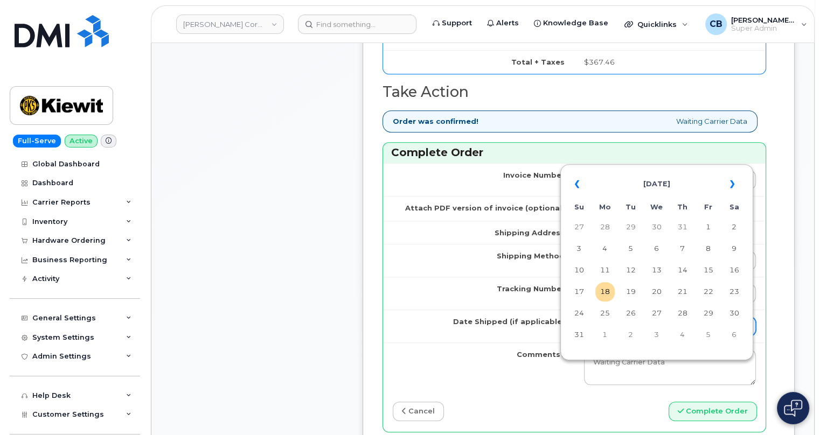
click at [610, 336] on input "Date Shipped (if applicable)" at bounding box center [670, 326] width 172 height 19
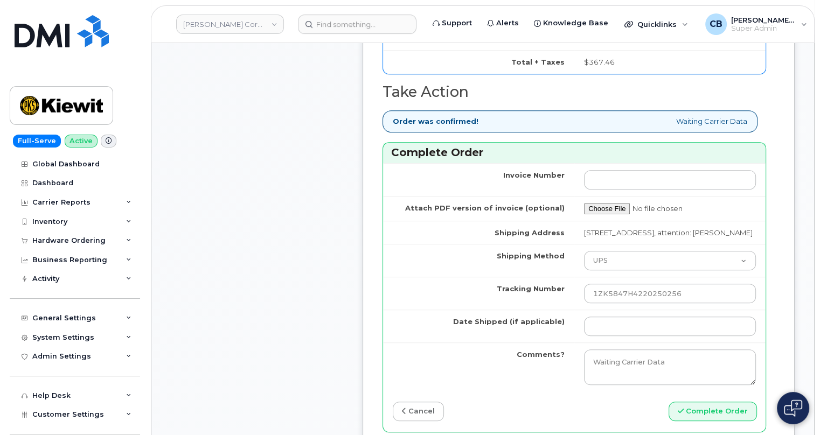
click at [428, 310] on td "Tracking Number" at bounding box center [478, 293] width 191 height 33
drag, startPoint x: 609, startPoint y: 341, endPoint x: 621, endPoint y: 394, distance: 55.3
click at [609, 303] on input "1ZK5847H4220250256" at bounding box center [670, 293] width 172 height 19
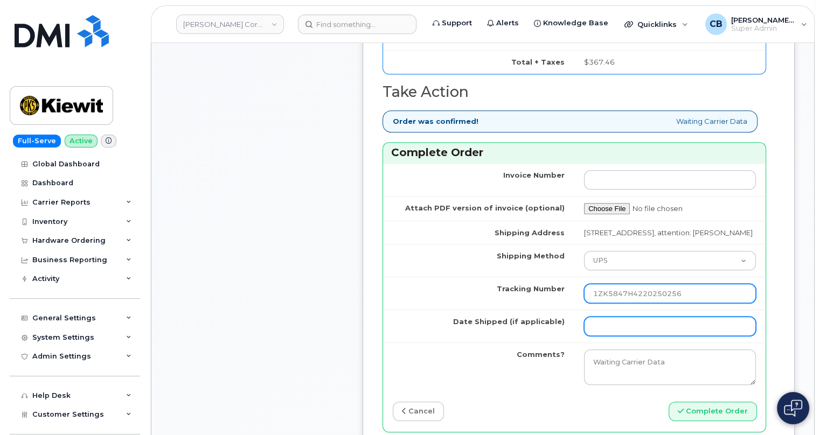
type input "1ZK5847H4220250256"
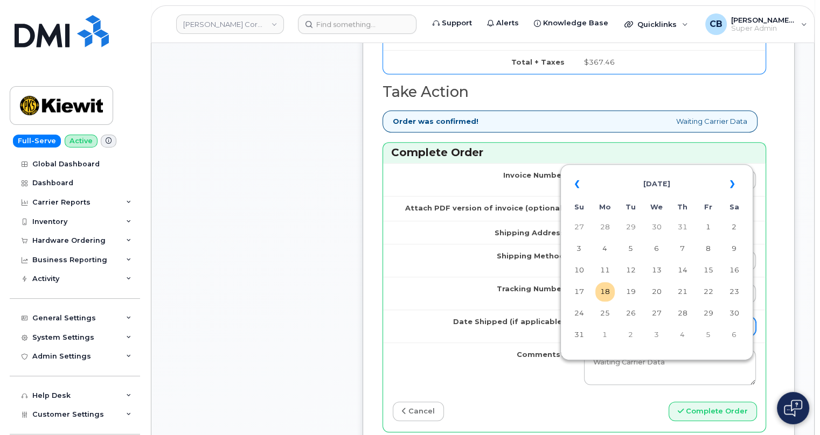
drag, startPoint x: 639, startPoint y: 377, endPoint x: 637, endPoint y: 386, distance: 8.9
click at [639, 336] on input "Date Shipped (if applicable)" at bounding box center [670, 326] width 172 height 19
click at [653, 275] on td "13" at bounding box center [656, 270] width 19 height 19
type input "[DATE]"
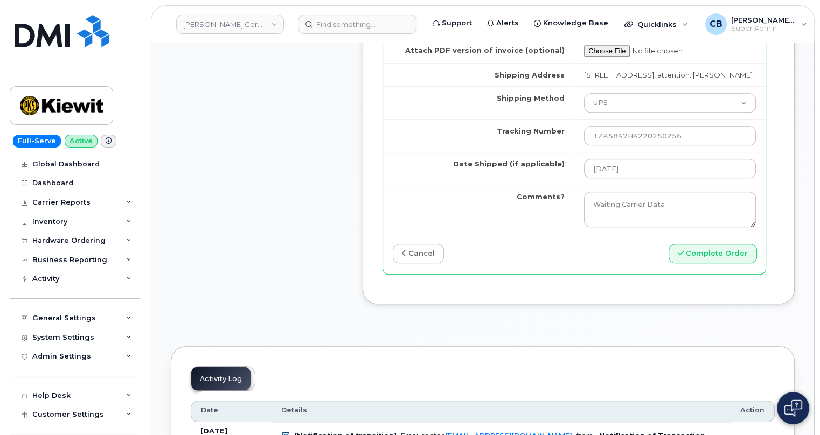
scroll to position [882, 0]
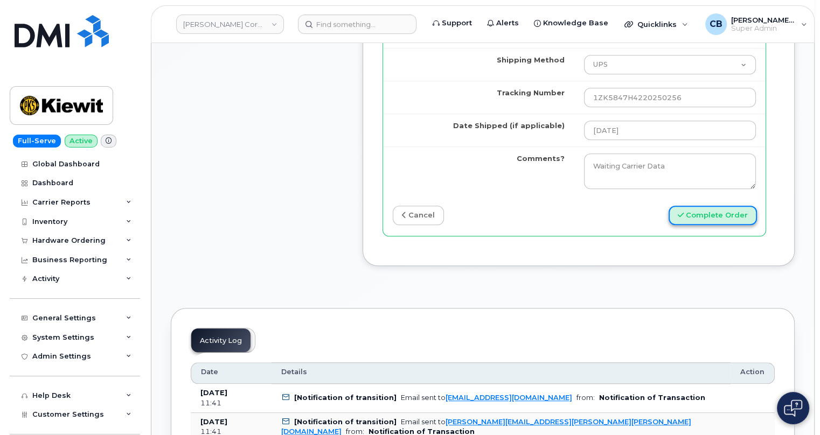
click at [711, 226] on button "Complete Order" at bounding box center [713, 216] width 88 height 20
